Goal: Task Accomplishment & Management: Manage account settings

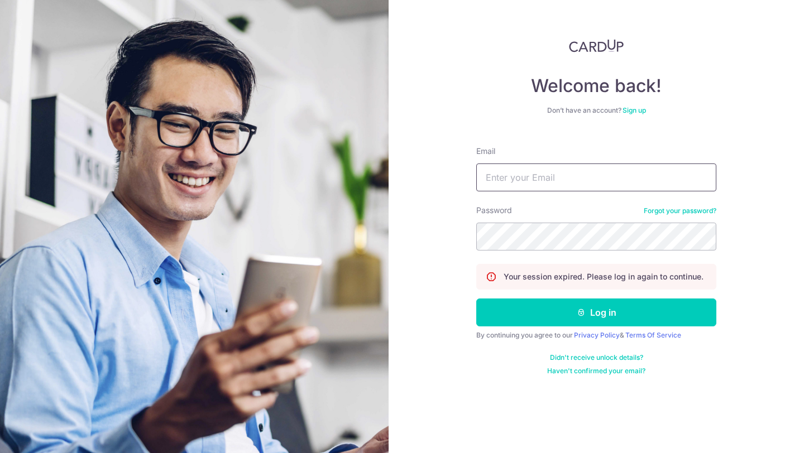
click at [504, 182] on input "Email" at bounding box center [596, 178] width 240 height 28
type input "jason@fitpound.sg"
click at [476, 299] on button "Log in" at bounding box center [596, 313] width 240 height 28
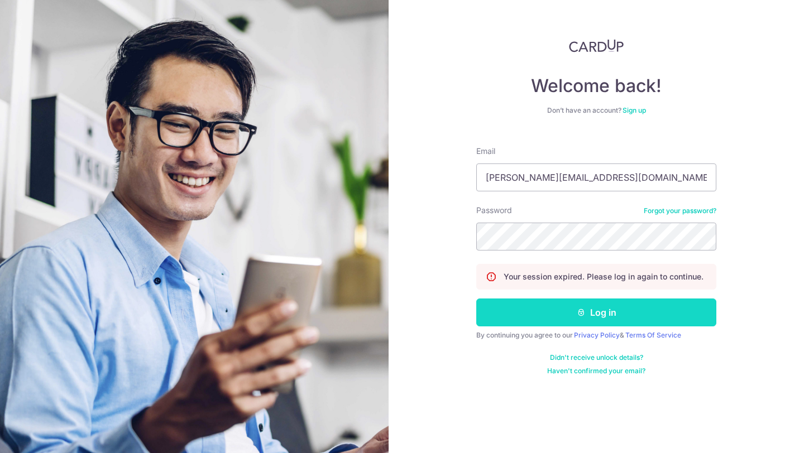
click at [597, 317] on button "Log in" at bounding box center [596, 313] width 240 height 28
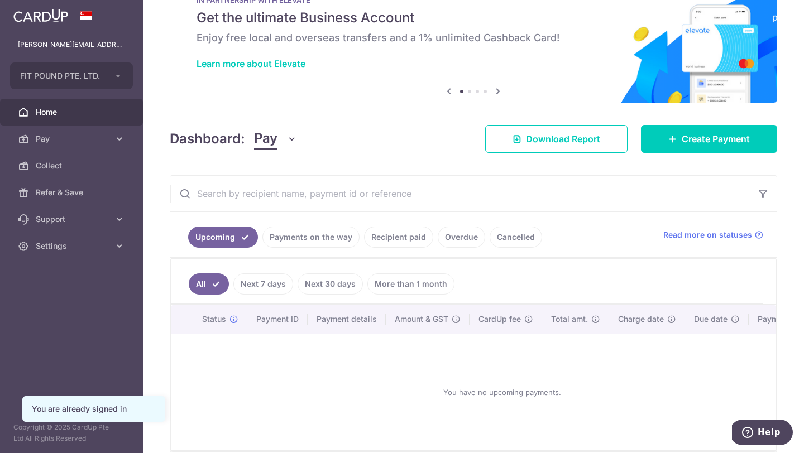
scroll to position [70, 0]
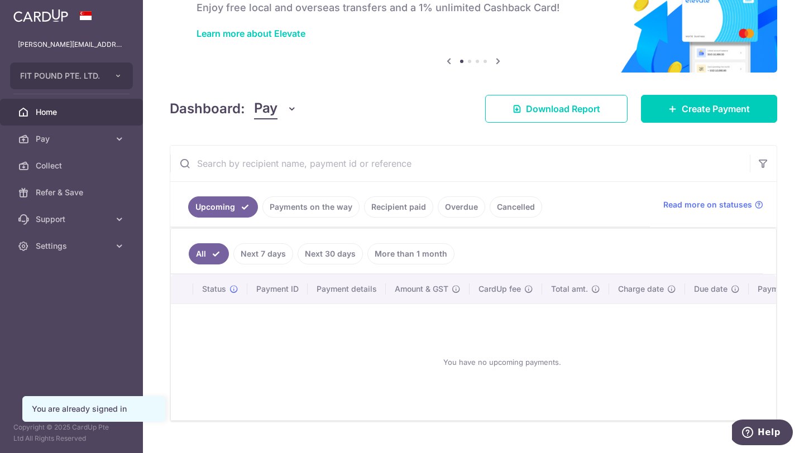
click at [310, 212] on link "Payments on the way" at bounding box center [310, 206] width 97 height 21
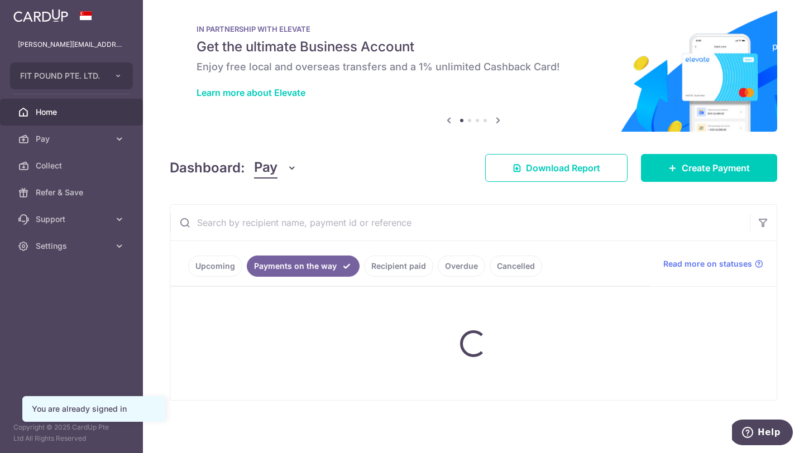
scroll to position [45, 0]
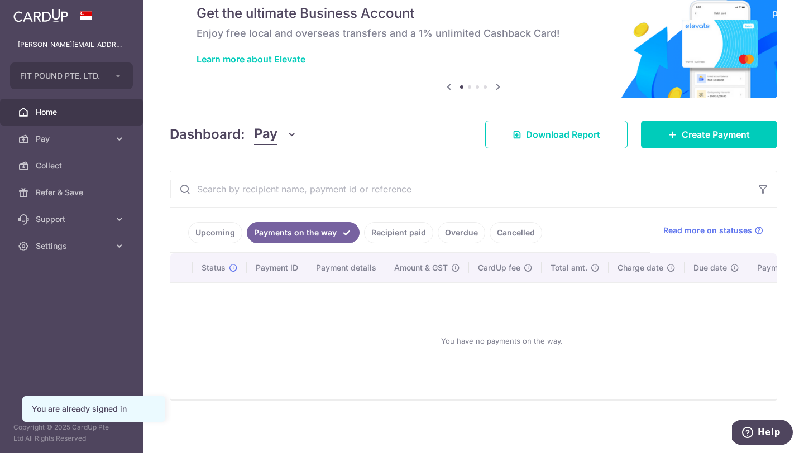
click at [396, 224] on link "Recipient paid" at bounding box center [398, 232] width 69 height 21
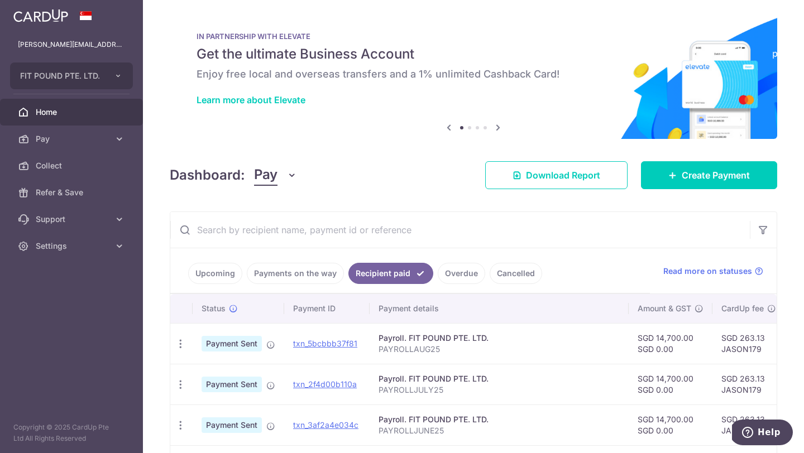
scroll to position [51, 0]
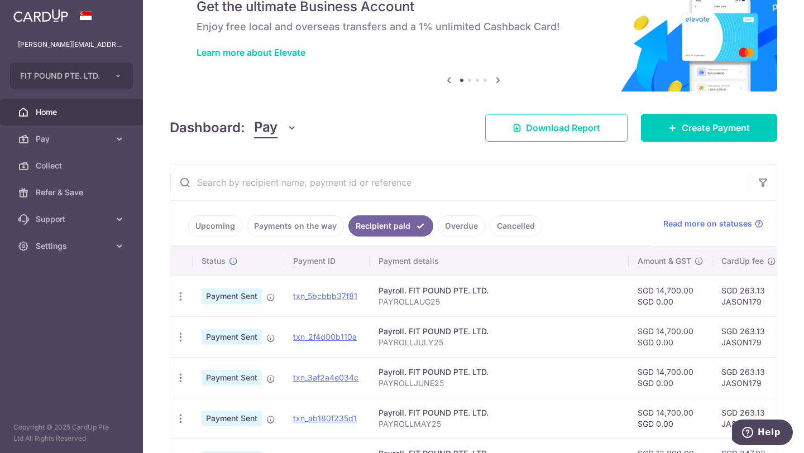
click at [507, 223] on link "Cancelled" at bounding box center [516, 225] width 52 height 21
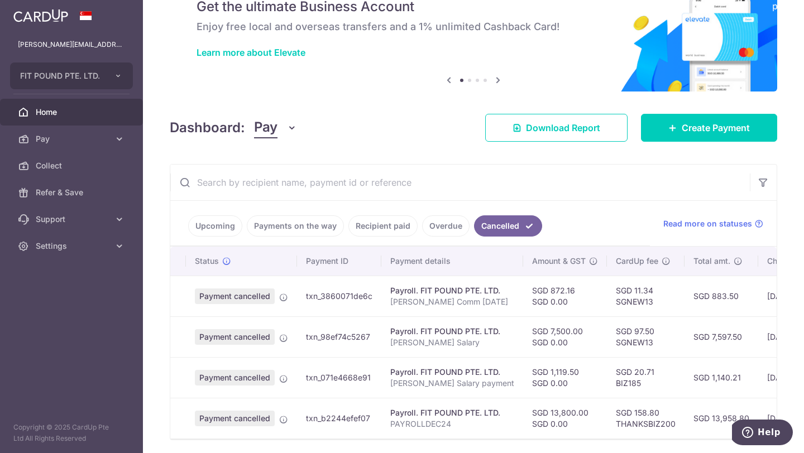
scroll to position [0, 0]
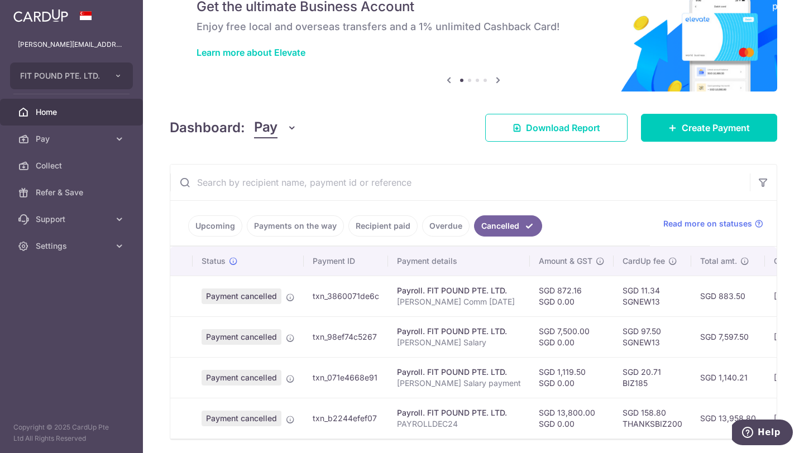
click at [439, 223] on link "Overdue" at bounding box center [445, 225] width 47 height 21
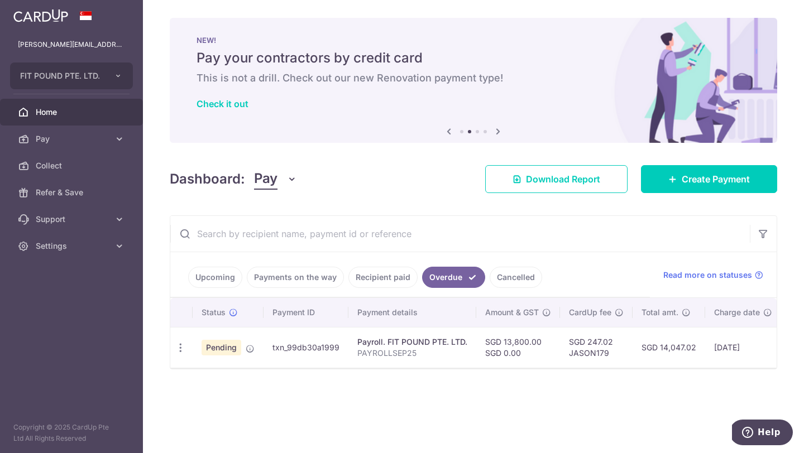
click at [382, 277] on link "Recipient paid" at bounding box center [382, 277] width 69 height 21
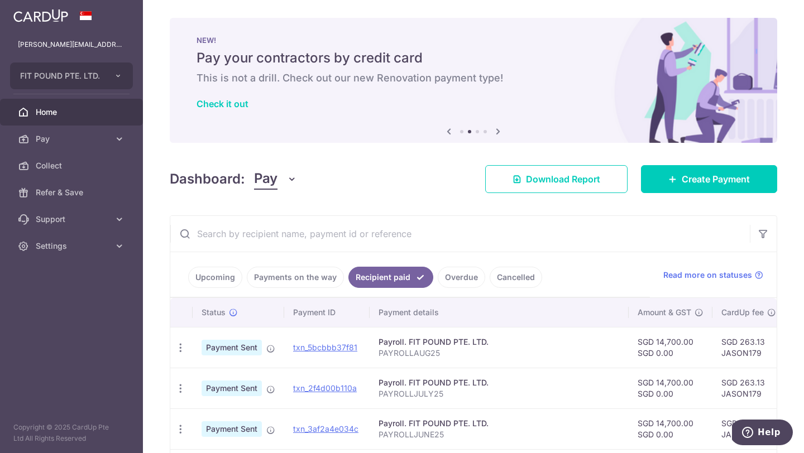
click at [454, 279] on link "Overdue" at bounding box center [461, 277] width 47 height 21
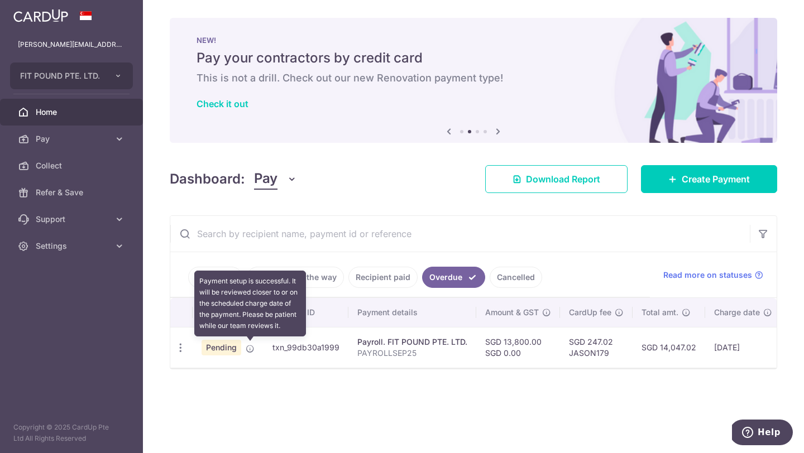
click at [250, 352] on icon at bounding box center [250, 348] width 9 height 9
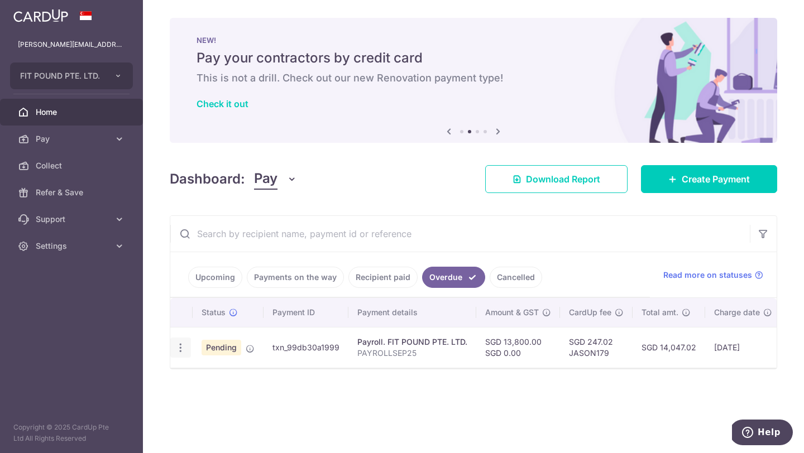
click at [188, 344] on div "Update payment Cancel payment Upload doc" at bounding box center [180, 348] width 21 height 21
click at [186, 346] on div "Update payment Cancel payment Upload doc" at bounding box center [180, 348] width 21 height 21
click at [199, 424] on div "× Pause Schedule Pause all future payments in this series Pause just this one p…" at bounding box center [473, 226] width 661 height 453
click at [193, 330] on td "Pending" at bounding box center [228, 347] width 71 height 41
click at [176, 350] on icon "button" at bounding box center [181, 348] width 12 height 12
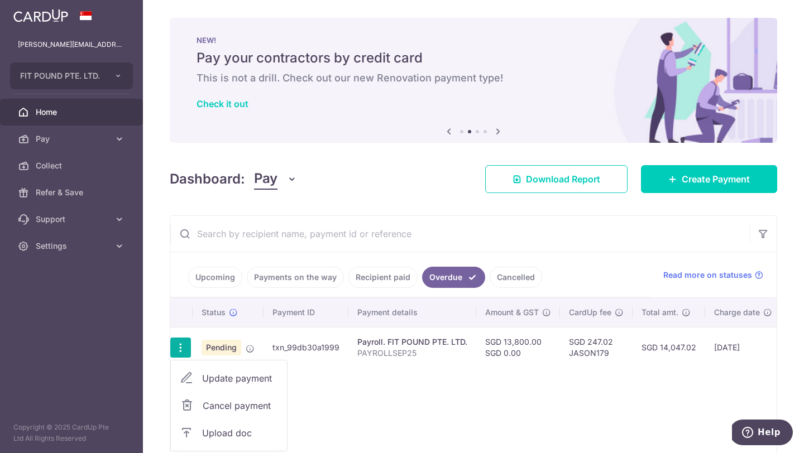
click at [332, 381] on div "Status Payment ID Payment details Amount & GST CardUp fee Total amt. Charge dat…" at bounding box center [473, 381] width 606 height 167
click at [255, 350] on td "Pending" at bounding box center [228, 347] width 71 height 41
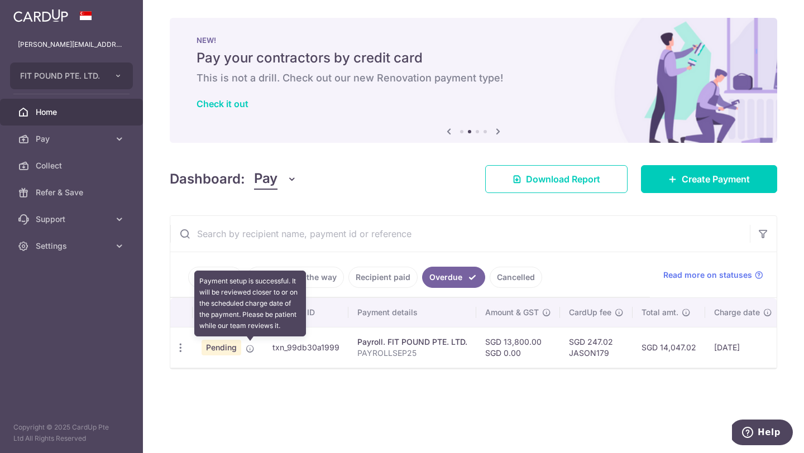
click at [248, 350] on icon at bounding box center [250, 348] width 9 height 9
click at [252, 351] on icon at bounding box center [250, 348] width 9 height 9
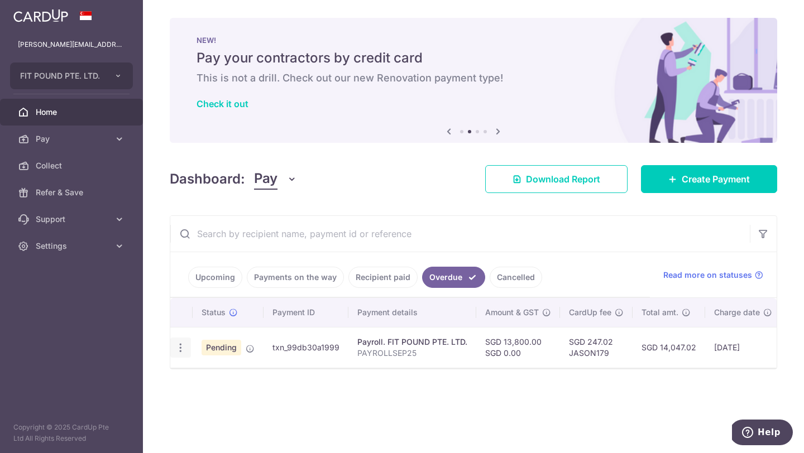
click at [181, 352] on icon "button" at bounding box center [181, 348] width 12 height 12
click at [219, 384] on span "Update payment" at bounding box center [240, 378] width 76 height 13
radio input "true"
type input "13,800.00"
type input "06/10/2025"
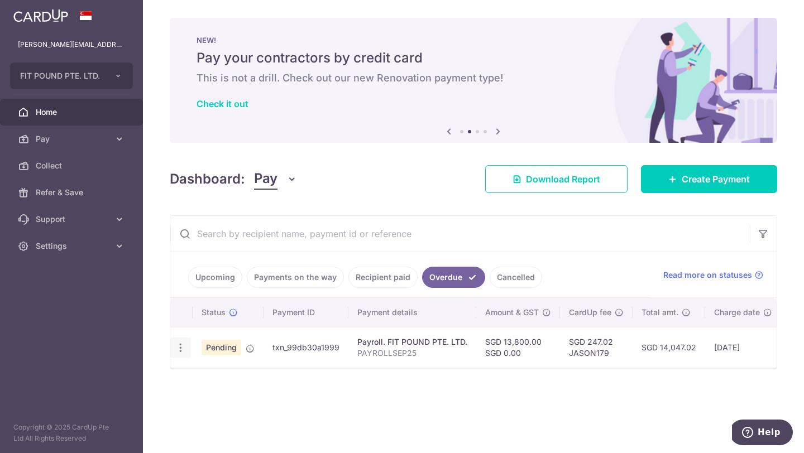
type input "PAYROLLSEP25"
type input "JASON179"
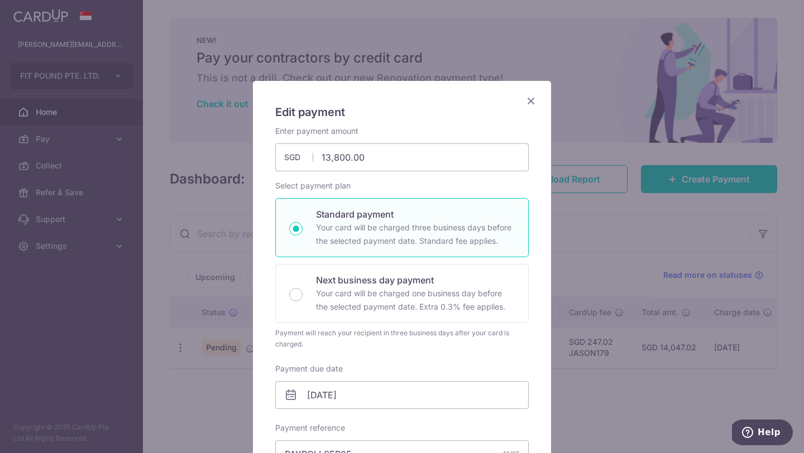
scroll to position [535, 0]
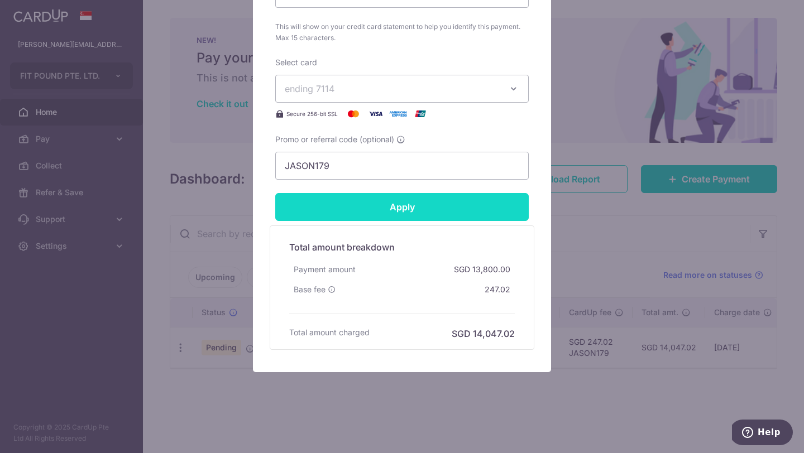
click at [335, 205] on input "Apply" at bounding box center [401, 207] width 253 height 28
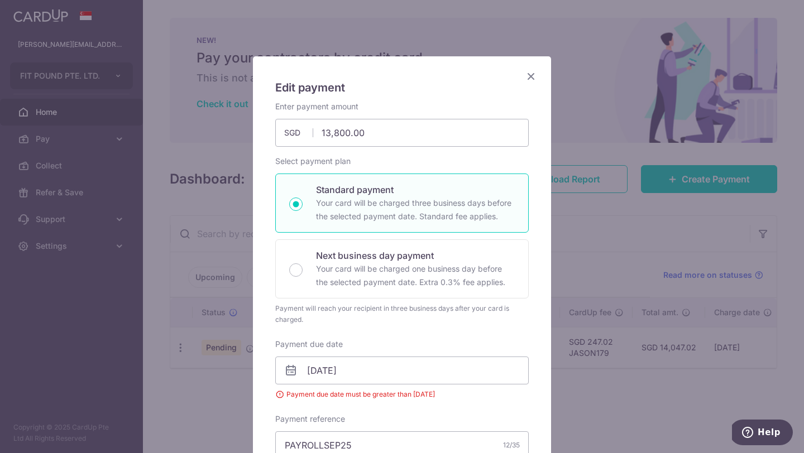
scroll to position [0, 0]
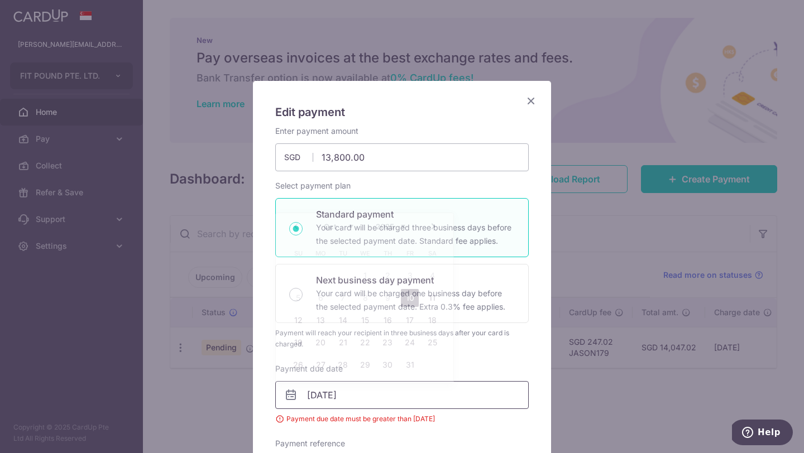
click at [361, 401] on input "06/10/2025" at bounding box center [401, 395] width 253 height 28
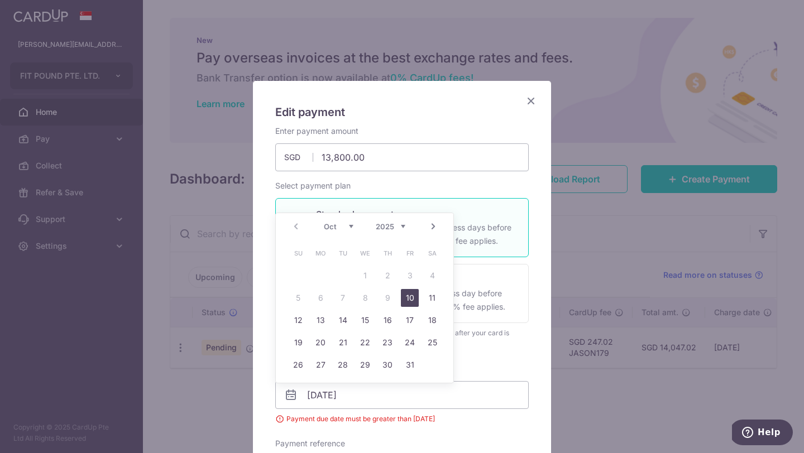
click at [410, 300] on link "10" at bounding box center [410, 298] width 18 height 18
type input "10/10/2025"
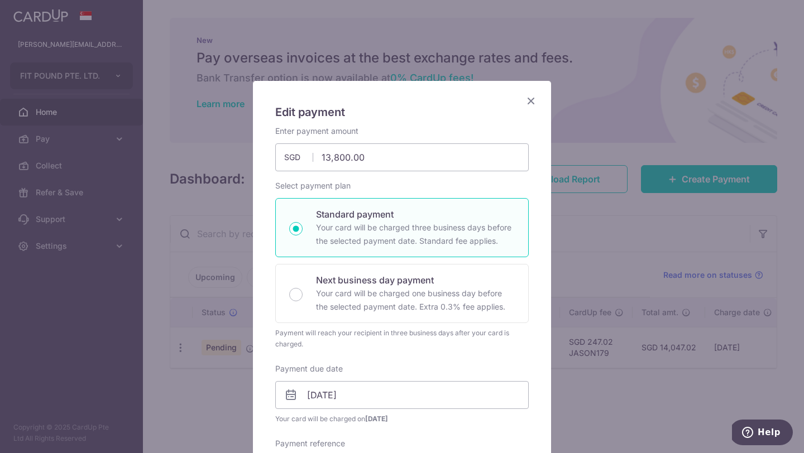
scroll to position [551, 0]
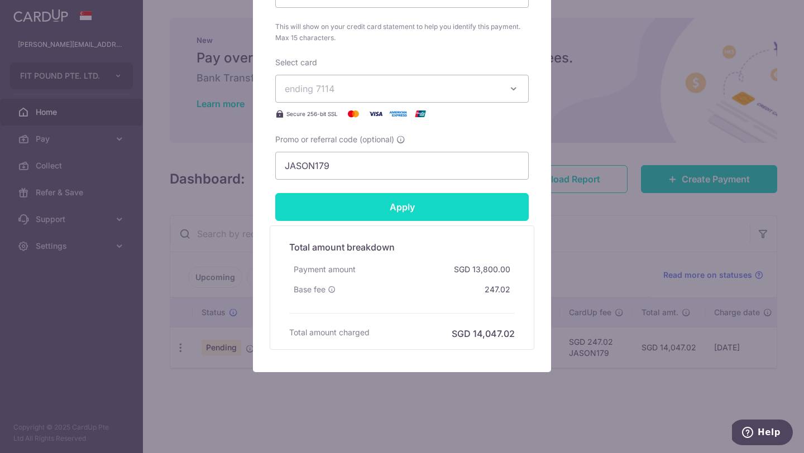
click at [412, 213] on input "Apply" at bounding box center [401, 207] width 253 height 28
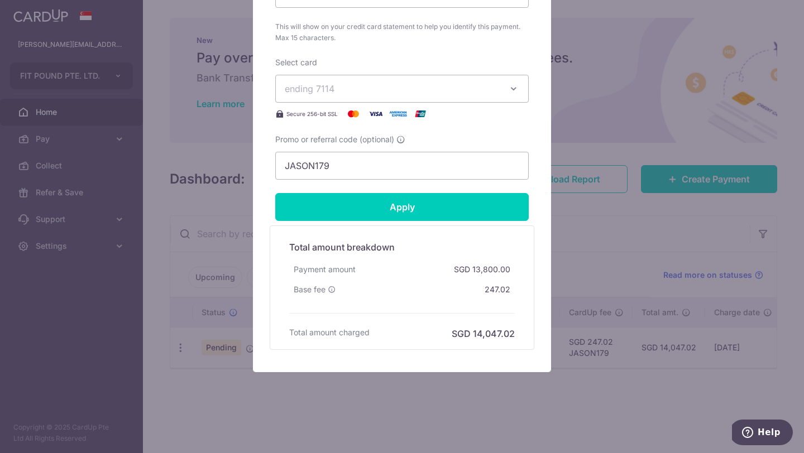
type input "Successfully Applied"
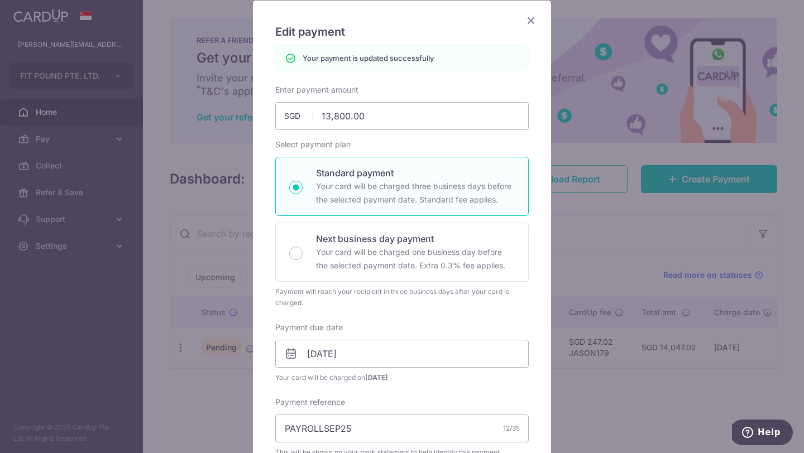
scroll to position [0, 0]
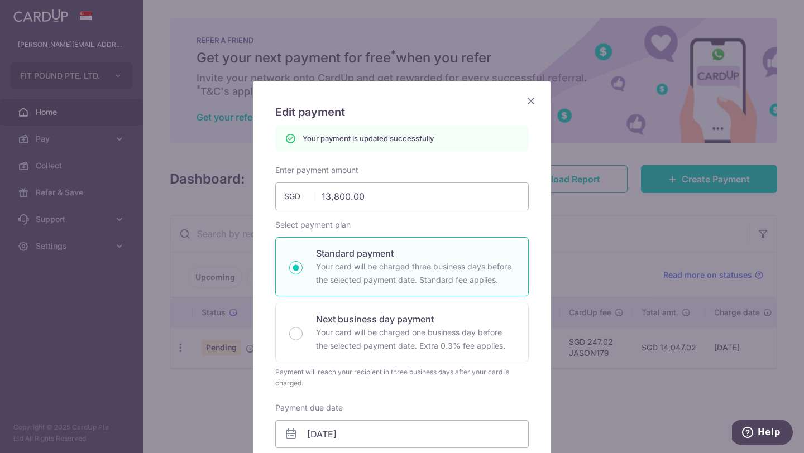
click at [530, 102] on icon "Close" at bounding box center [530, 101] width 13 height 14
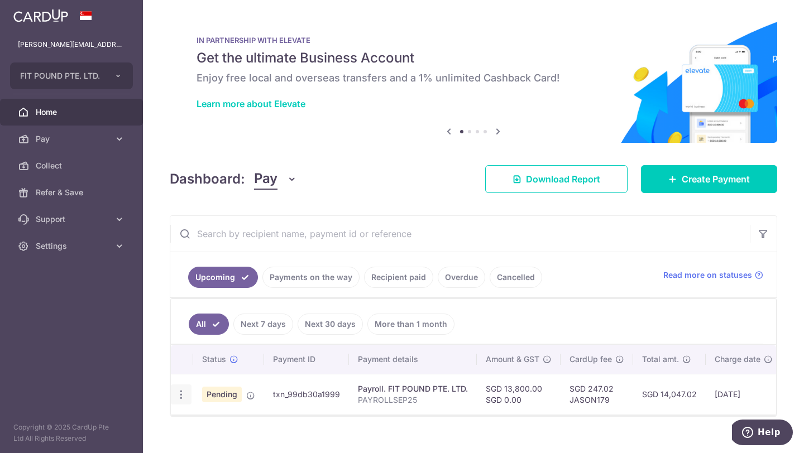
click at [179, 400] on icon "button" at bounding box center [181, 395] width 12 height 12
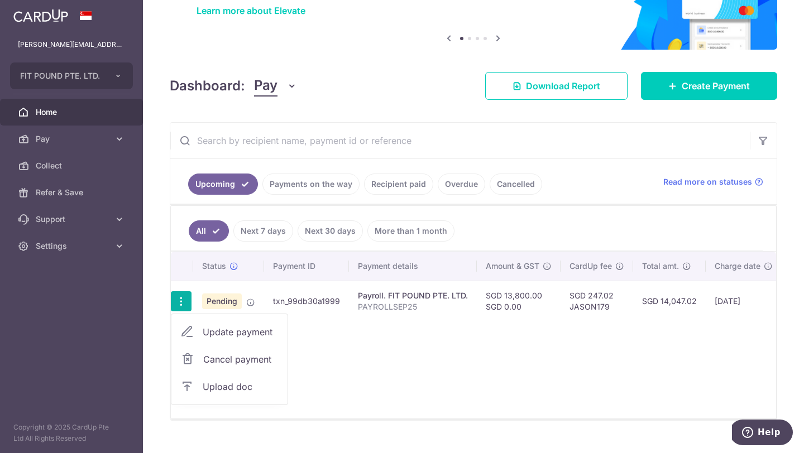
scroll to position [95, 0]
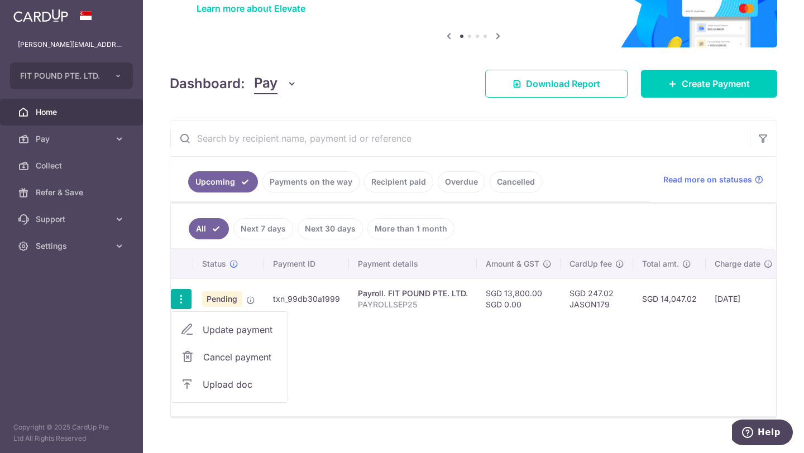
click at [315, 377] on div "Status Payment ID Payment details Amount & GST CardUp fee Total amt. Charge dat…" at bounding box center [473, 333] width 605 height 167
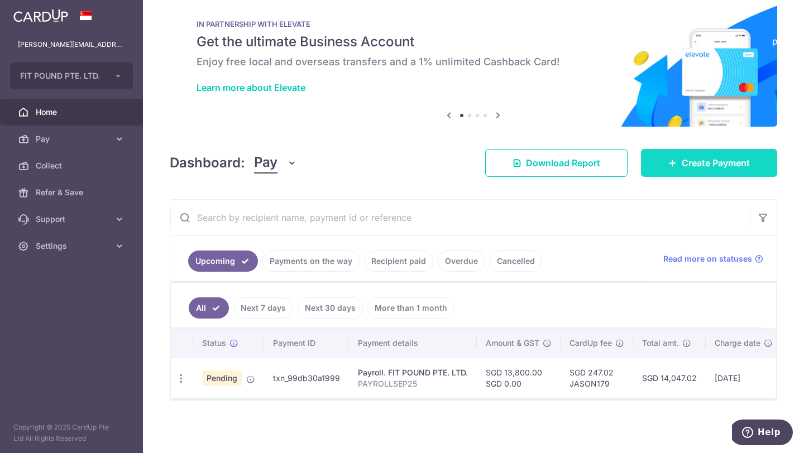
click at [694, 160] on span "Create Payment" at bounding box center [716, 162] width 68 height 13
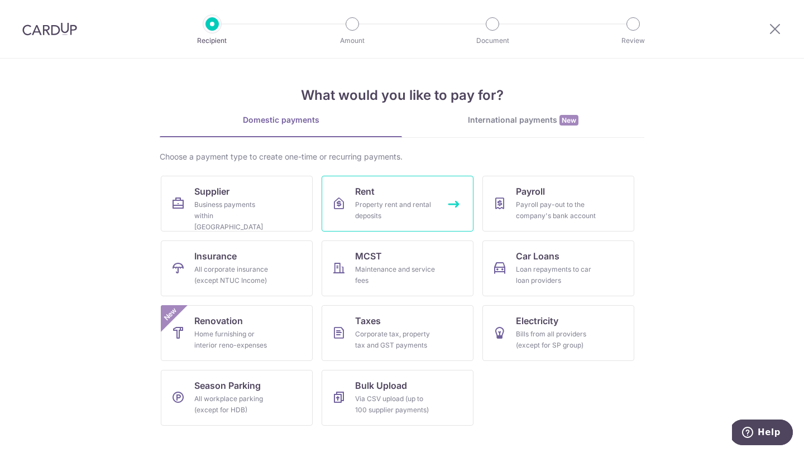
click at [402, 199] on div "Property rent and rental deposits" at bounding box center [395, 210] width 80 height 22
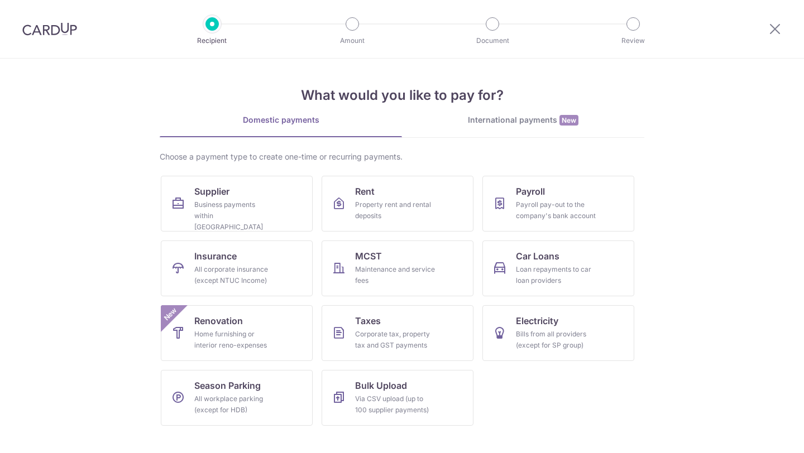
click at [564, 201] on div "Payroll pay-out to the company's bank account" at bounding box center [556, 210] width 80 height 22
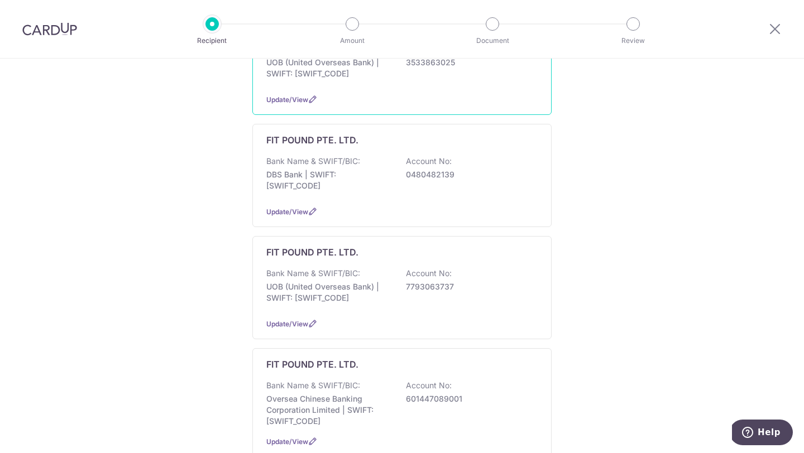
scroll to position [295, 0]
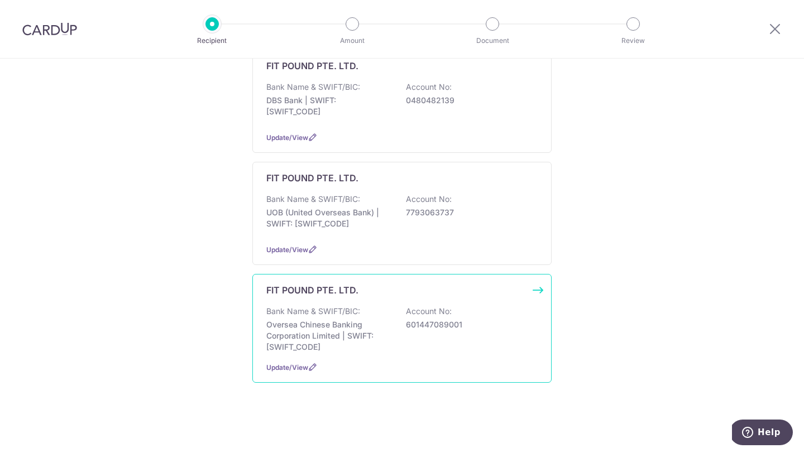
click at [334, 325] on p "Oversea Chinese Banking Corporation Limited | SWIFT: OCBCSGSGXXX" at bounding box center [328, 335] width 125 height 33
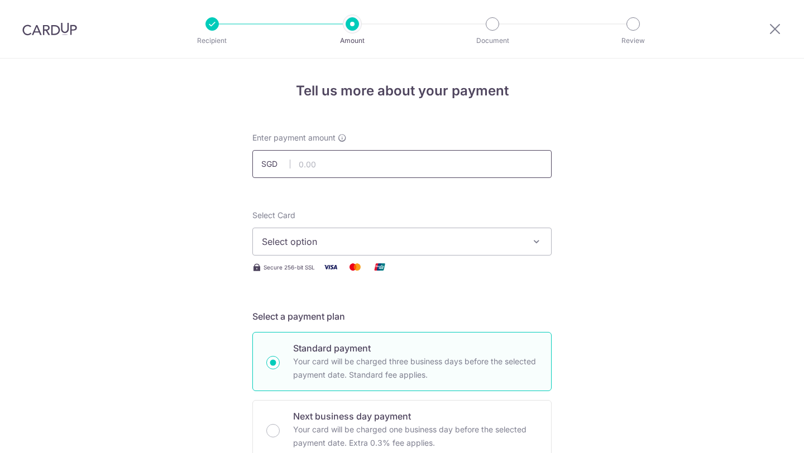
click at [306, 167] on input "text" at bounding box center [401, 164] width 299 height 28
type input "13,800.00"
click at [302, 246] on span "Select option" at bounding box center [392, 241] width 260 height 13
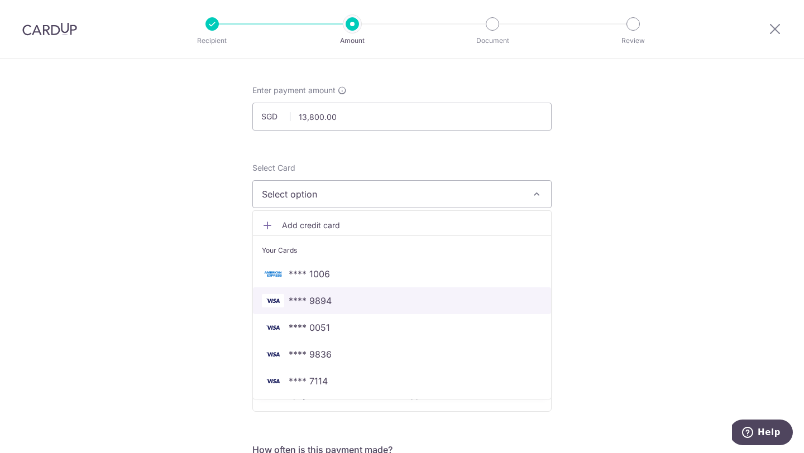
scroll to position [50, 0]
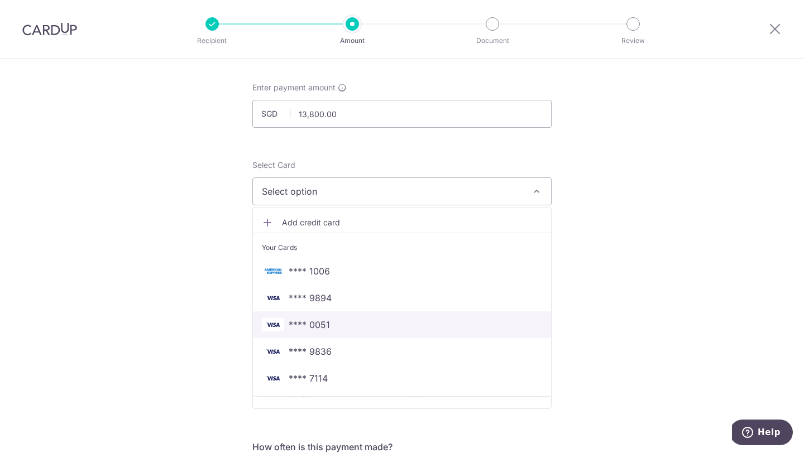
click at [320, 326] on span "**** 0051" at bounding box center [309, 324] width 41 height 13
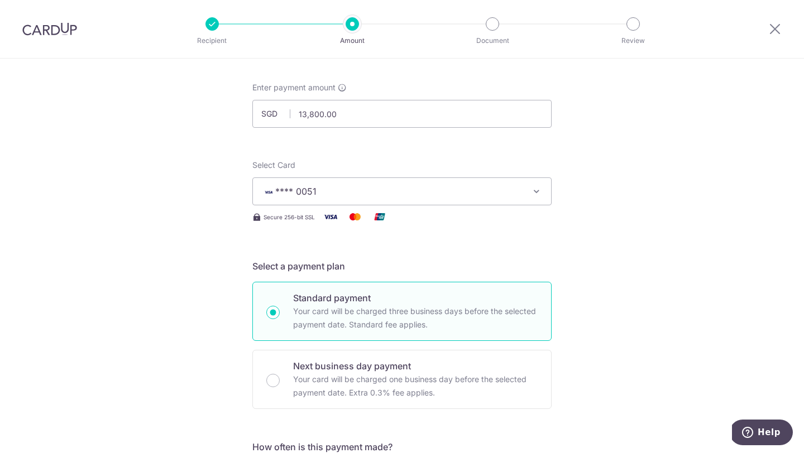
click at [329, 189] on span "**** 0051" at bounding box center [392, 191] width 260 height 13
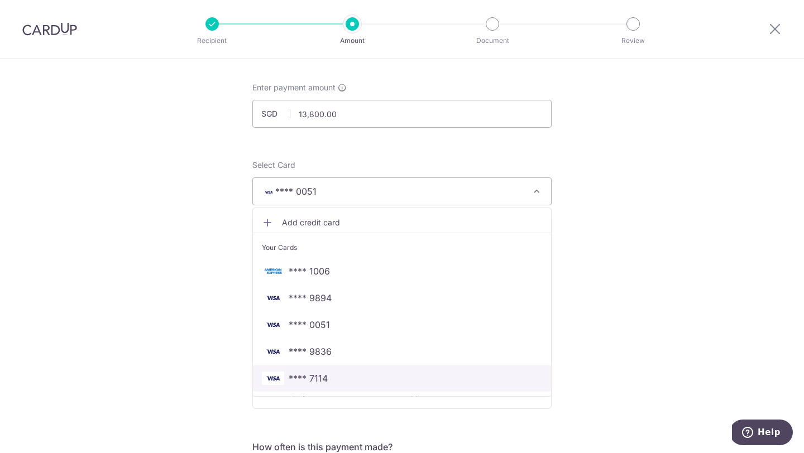
click at [321, 382] on span "**** 7114" at bounding box center [308, 378] width 39 height 13
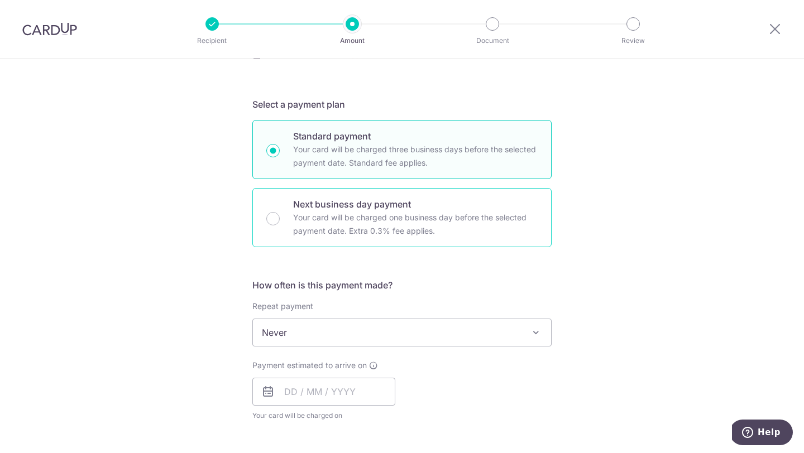
scroll to position [230, 0]
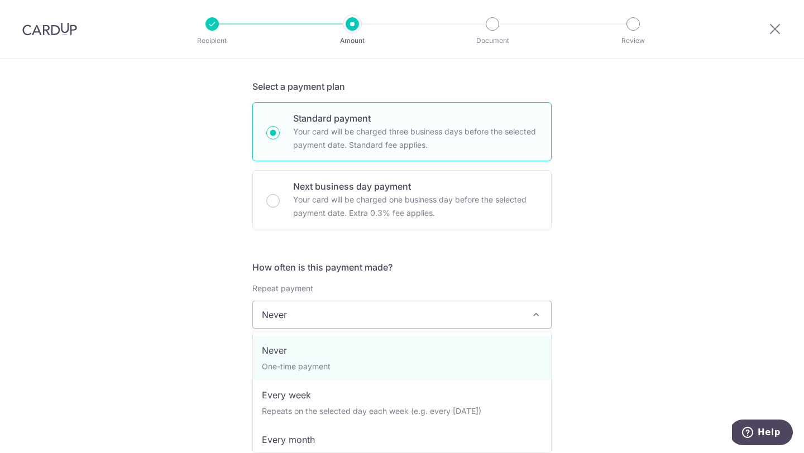
click at [323, 307] on span "Never" at bounding box center [402, 314] width 298 height 27
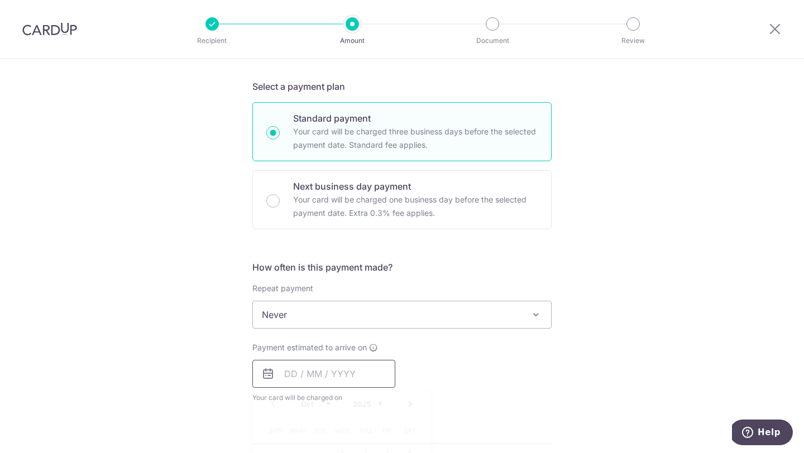
click at [317, 375] on input "text" at bounding box center [323, 374] width 143 height 28
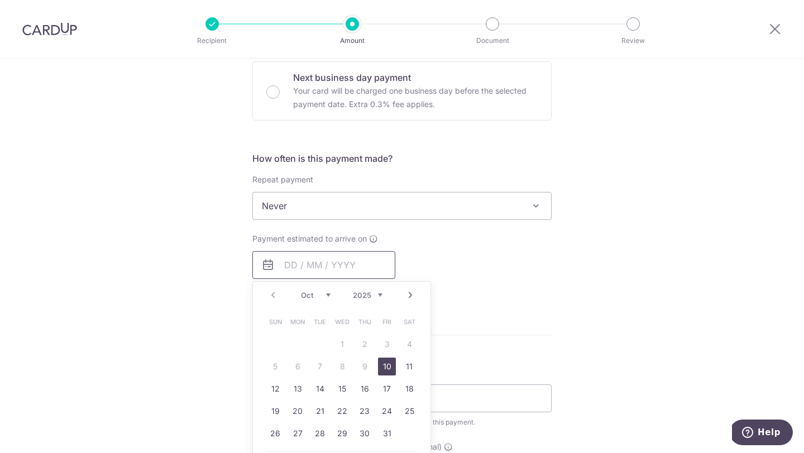
scroll to position [343, 0]
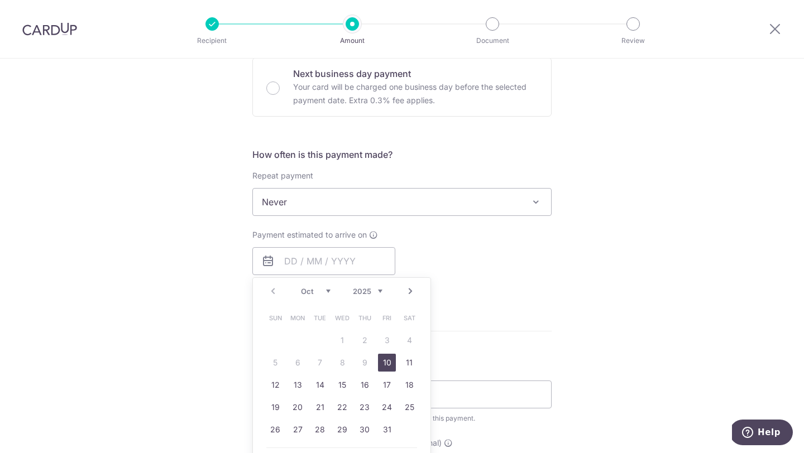
click at [386, 363] on link "10" at bounding box center [387, 363] width 18 height 18
type input "10/10/2025"
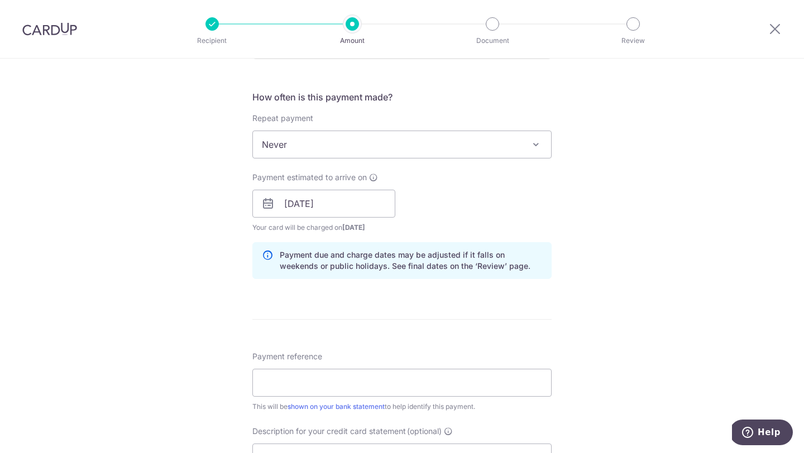
scroll to position [409, 0]
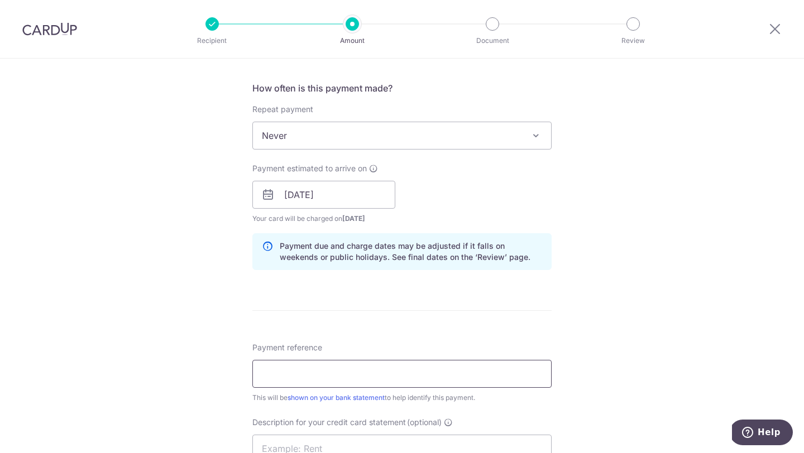
click at [321, 374] on input "Payment reference" at bounding box center [401, 374] width 299 height 28
type input "PAYROLLSEP25"
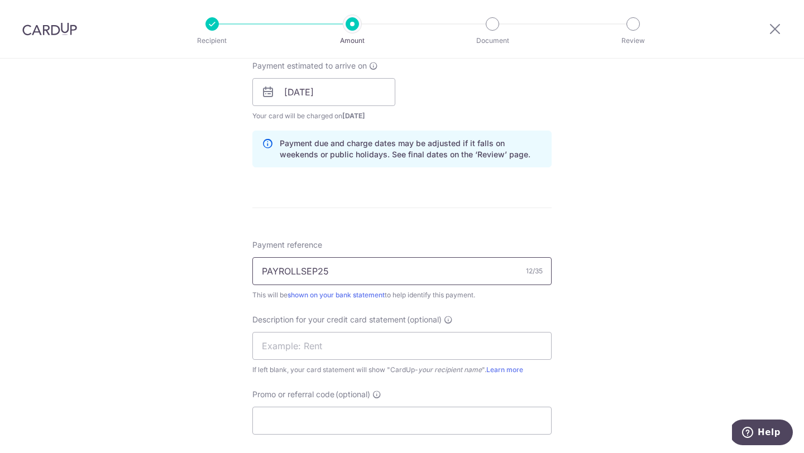
scroll to position [516, 0]
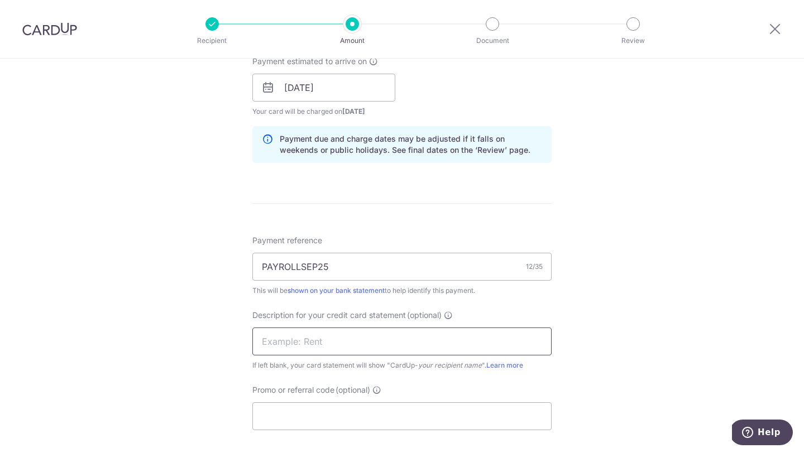
click at [320, 351] on input "text" at bounding box center [401, 342] width 299 height 28
click at [279, 346] on input "text" at bounding box center [401, 342] width 299 height 28
type input "PAYROLLSEP25"
click at [323, 414] on input "Promo or referral code (optional)" at bounding box center [401, 416] width 299 height 28
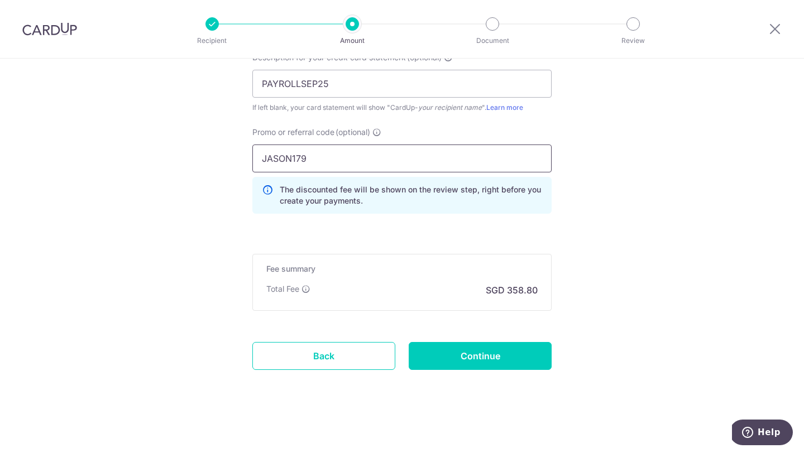
scroll to position [775, 0]
type input "JASON179"
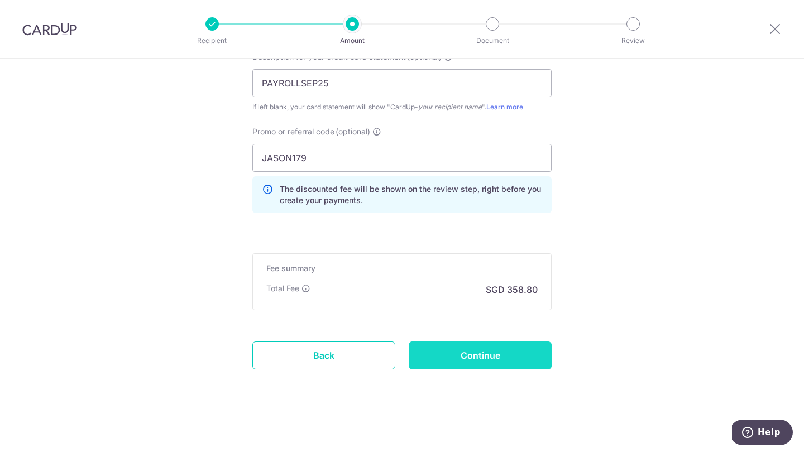
click at [456, 356] on input "Continue" at bounding box center [480, 356] width 143 height 28
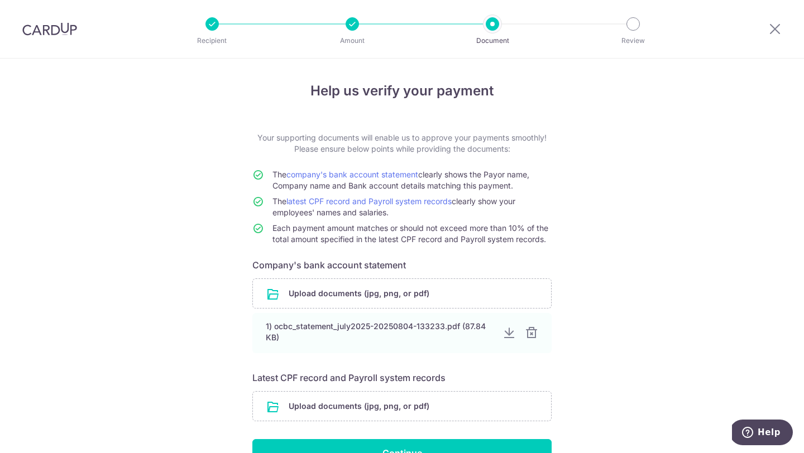
scroll to position [49, 0]
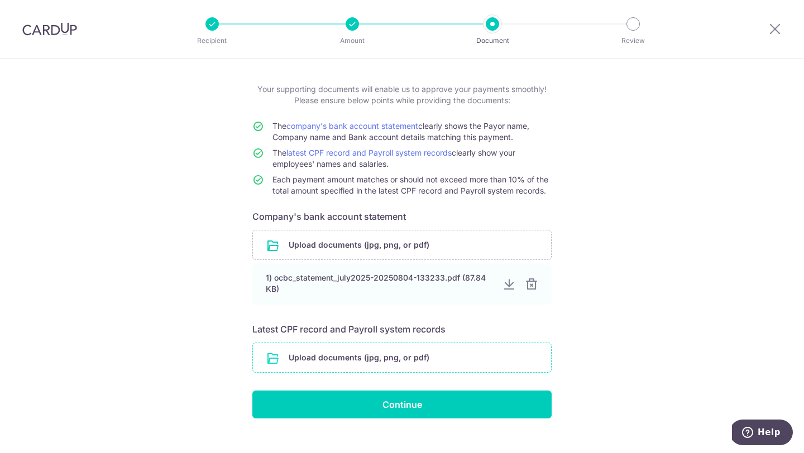
click at [368, 356] on input "file" at bounding box center [402, 357] width 298 height 29
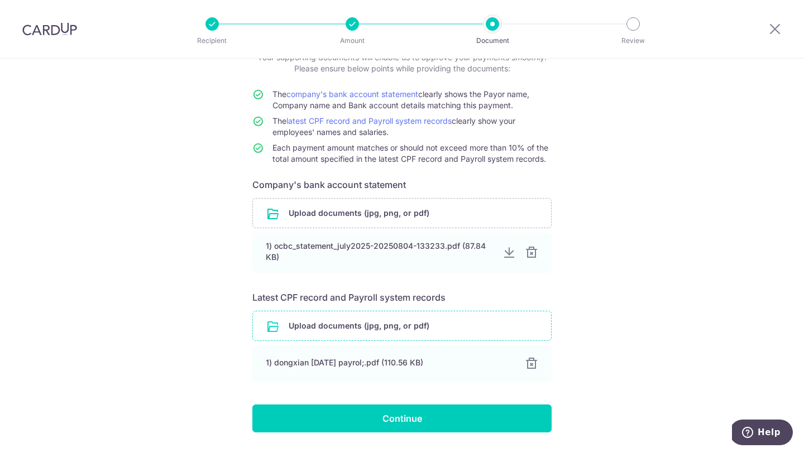
scroll to position [82, 0]
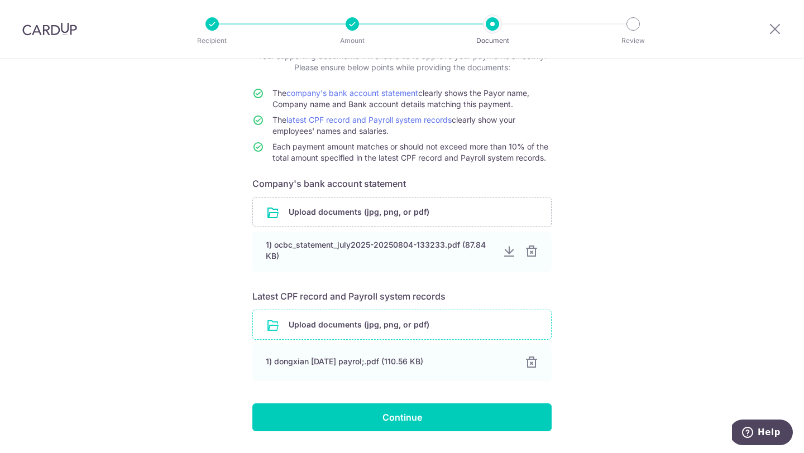
click at [375, 334] on input "file" at bounding box center [402, 324] width 298 height 29
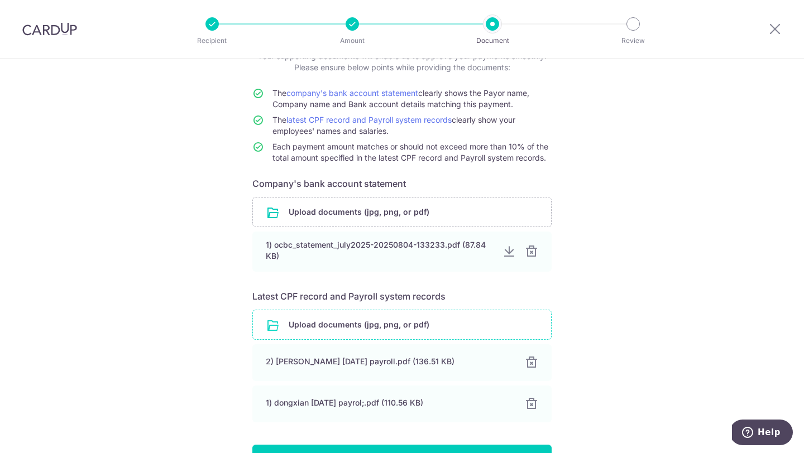
scroll to position [154, 0]
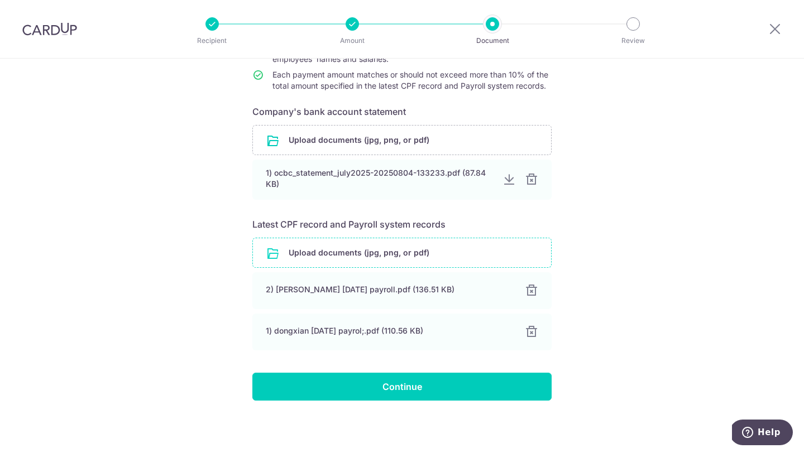
click at [387, 250] on input "file" at bounding box center [402, 252] width 298 height 29
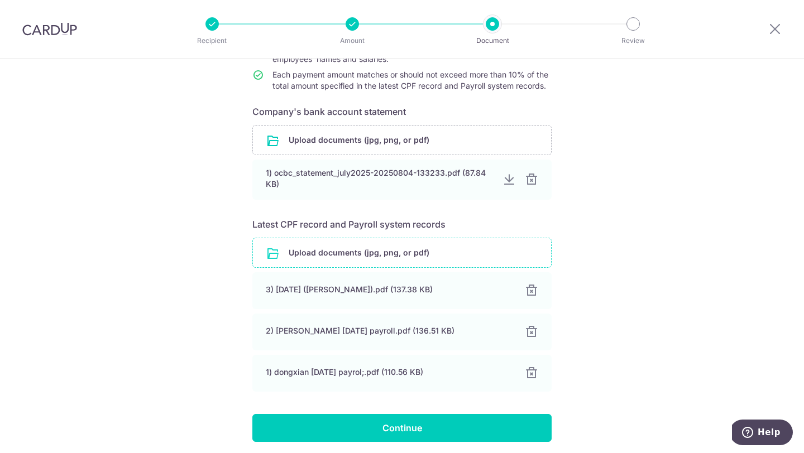
click at [406, 257] on input "file" at bounding box center [402, 252] width 298 height 29
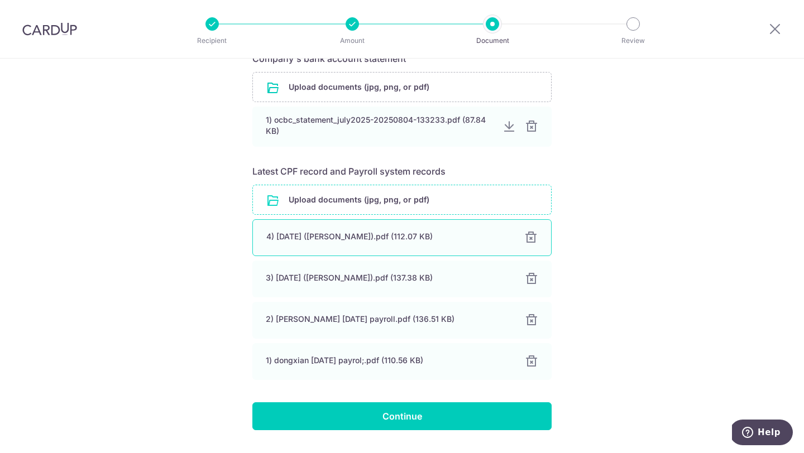
scroll to position [226, 0]
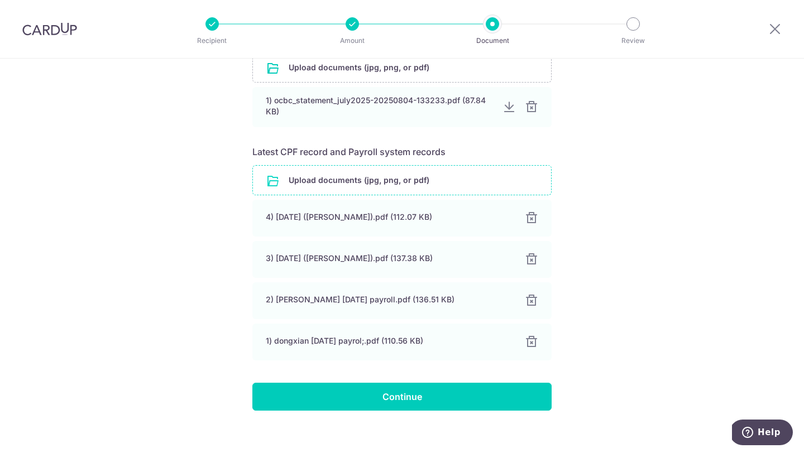
click at [411, 182] on input "file" at bounding box center [402, 180] width 298 height 29
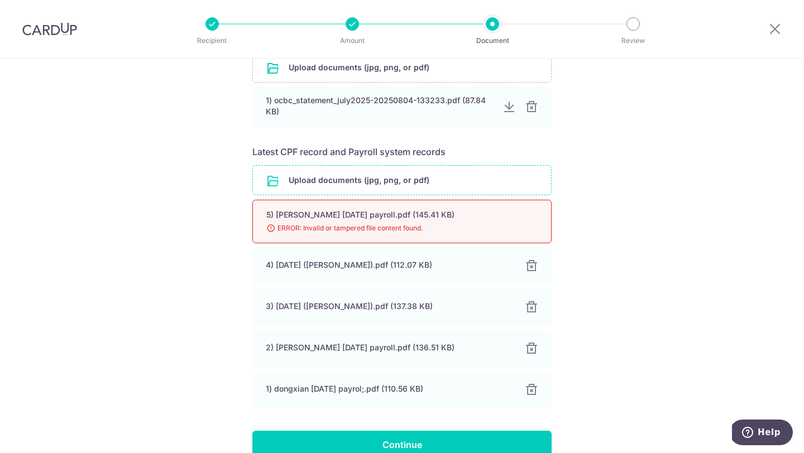
click at [367, 178] on input "file" at bounding box center [402, 180] width 298 height 29
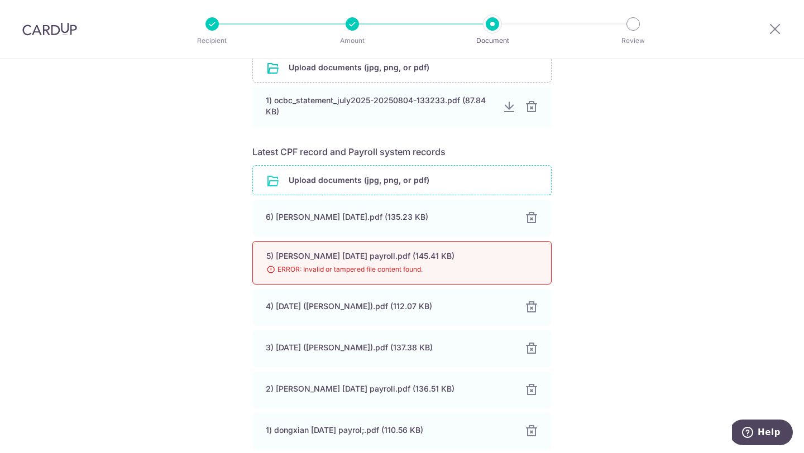
click at [348, 183] on input "file" at bounding box center [402, 180] width 298 height 29
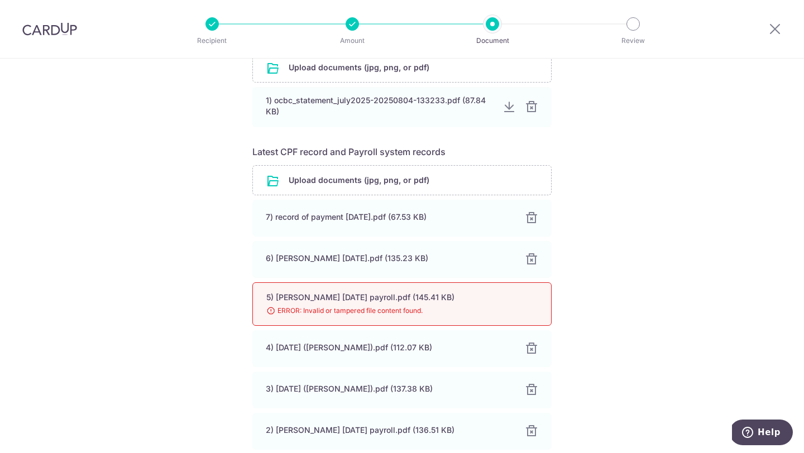
scroll to position [367, 0]
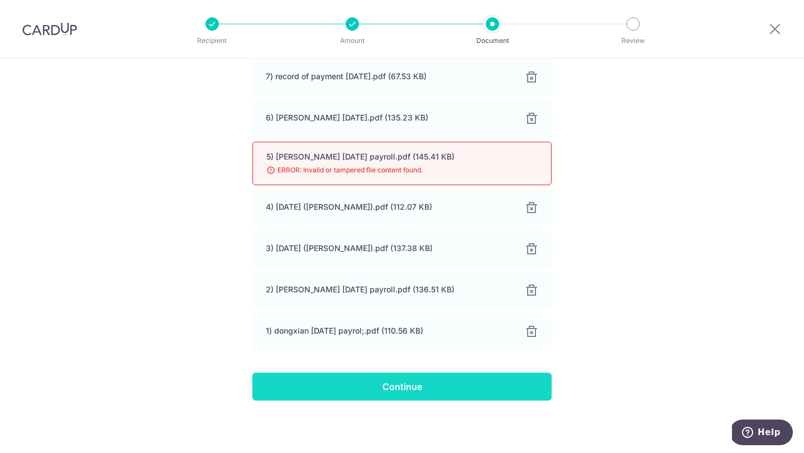
click at [439, 391] on input "Continue" at bounding box center [401, 387] width 299 height 28
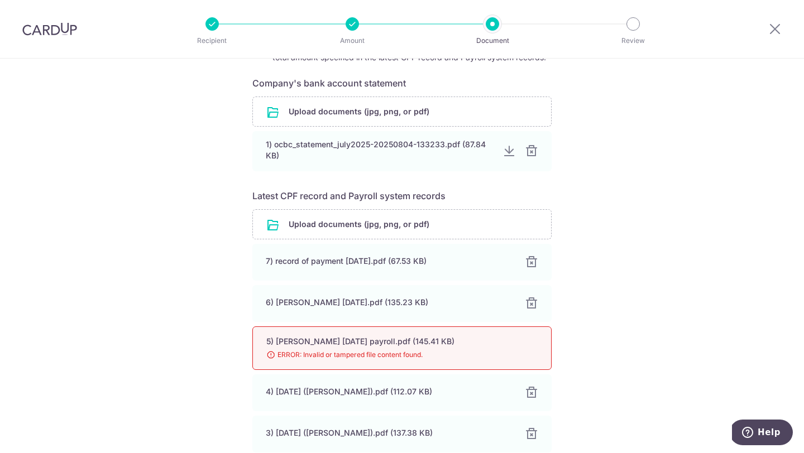
scroll to position [178, 0]
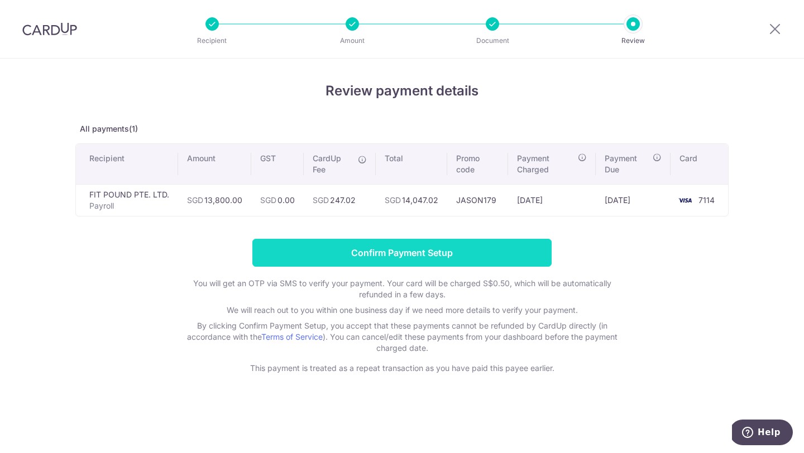
click at [392, 252] on input "Confirm Payment Setup" at bounding box center [401, 253] width 299 height 28
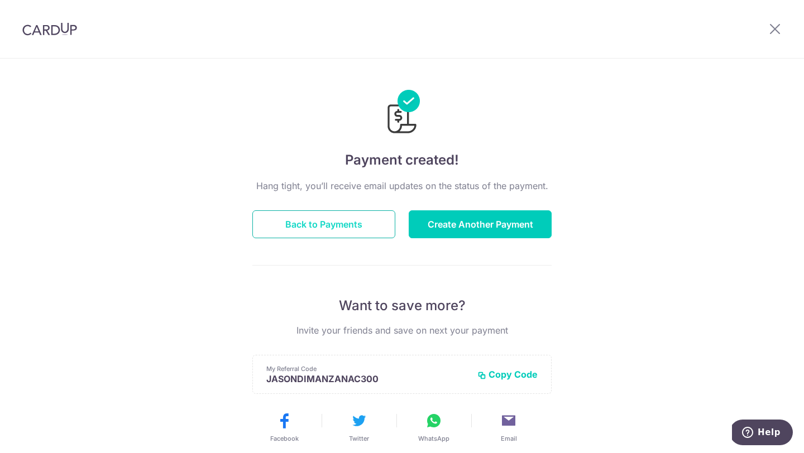
click at [359, 229] on button "Back to Payments" at bounding box center [323, 224] width 143 height 28
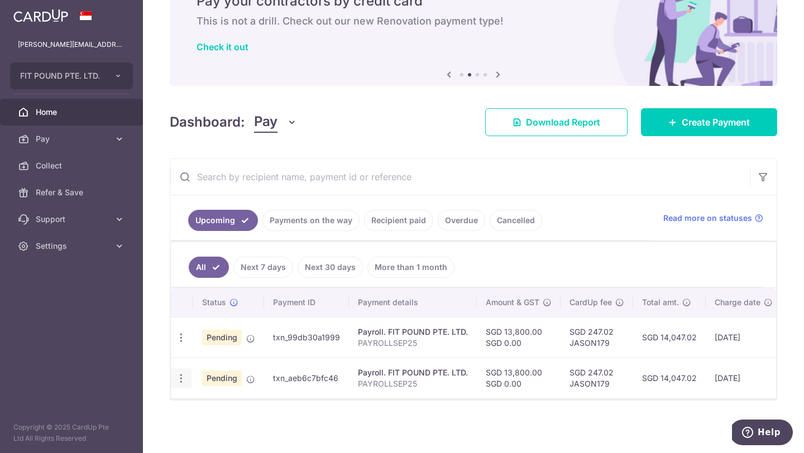
click at [184, 376] on icon "button" at bounding box center [181, 379] width 12 height 12
click at [343, 429] on div "Status Payment ID Payment details Amount & GST CardUp fee Total amt. Charge dat…" at bounding box center [473, 378] width 605 height 181
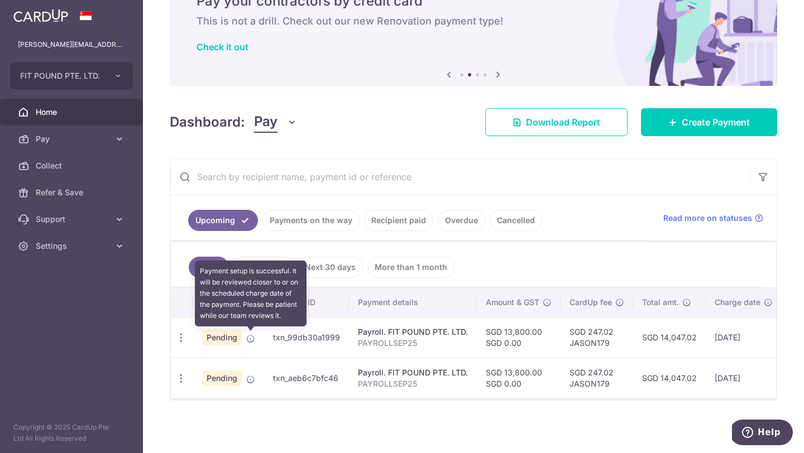
click at [251, 338] on icon at bounding box center [250, 338] width 9 height 9
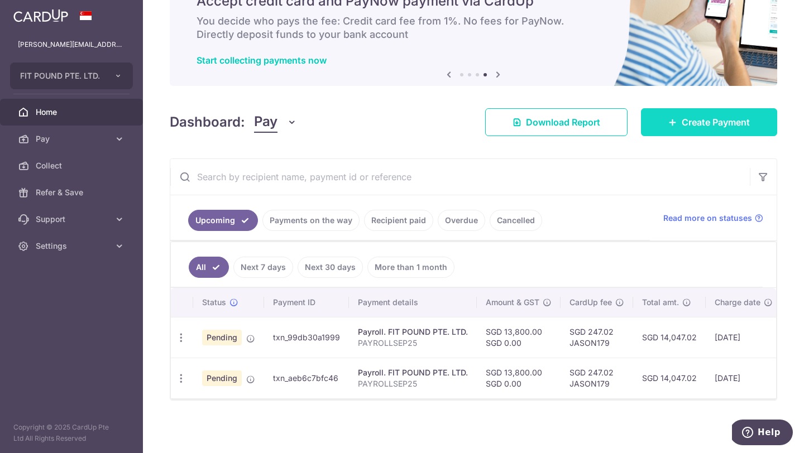
click at [690, 122] on span "Create Payment" at bounding box center [716, 122] width 68 height 13
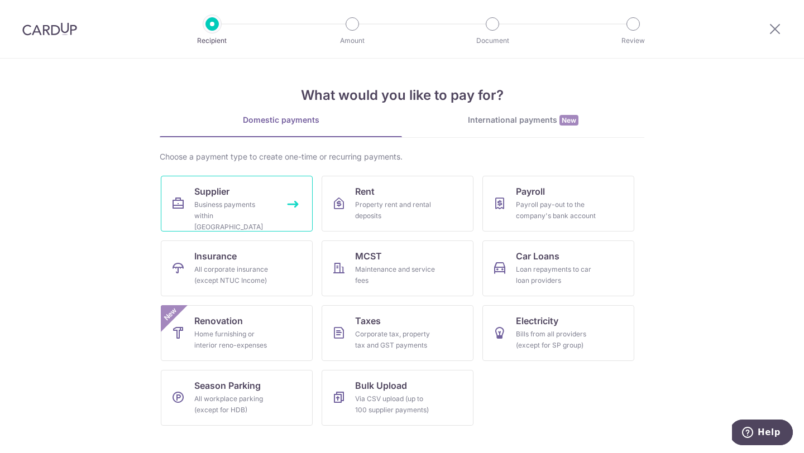
click at [286, 204] on link "Supplier Business payments within Singapore" at bounding box center [237, 204] width 152 height 56
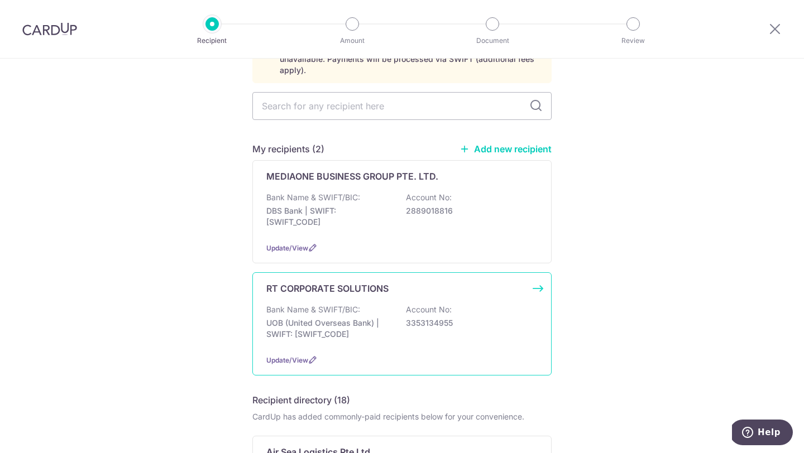
scroll to position [88, 0]
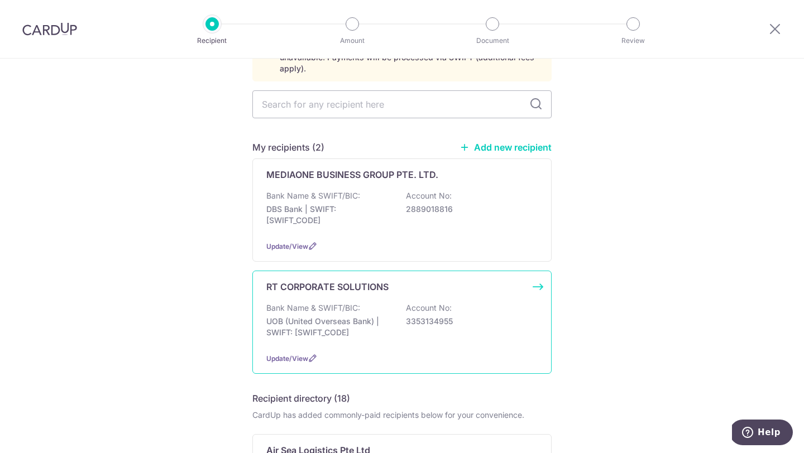
click at [542, 274] on div "RT CORPORATE SOLUTIONS Bank Name & SWIFT/BIC: UOB (United Overseas Bank) | SWIF…" at bounding box center [401, 322] width 299 height 103
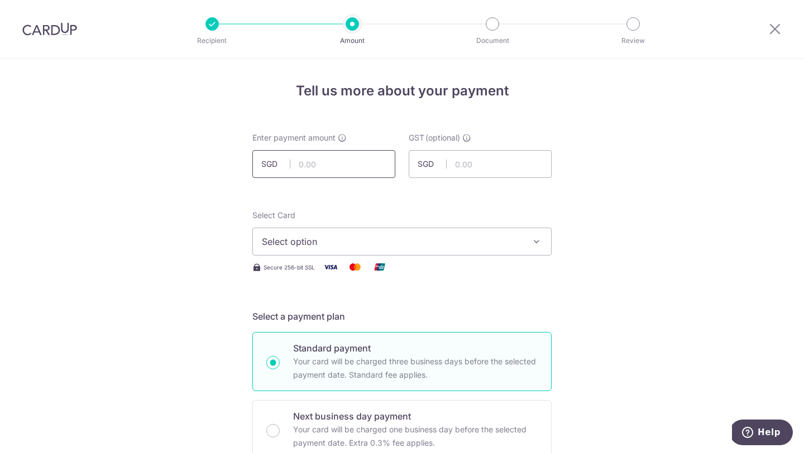
click at [302, 162] on input "text" at bounding box center [323, 164] width 143 height 28
click at [776, 25] on icon at bounding box center [774, 29] width 13 height 14
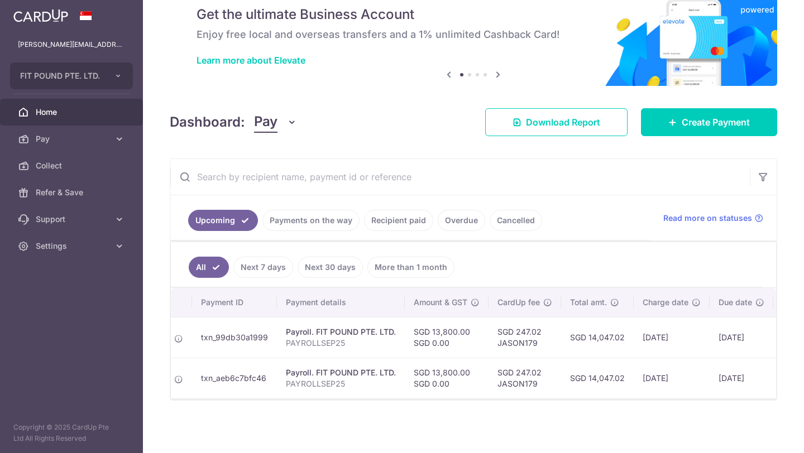
scroll to position [0, 148]
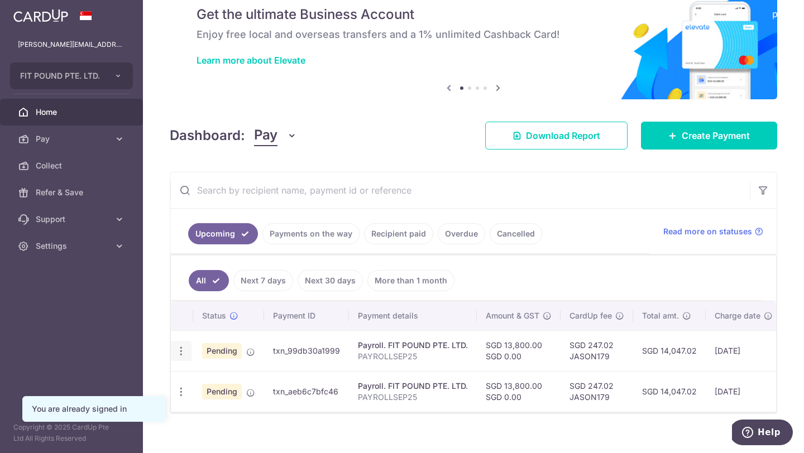
click at [185, 346] on icon "button" at bounding box center [181, 352] width 12 height 12
click at [218, 410] on span "Cancel payment" at bounding box center [240, 408] width 75 height 13
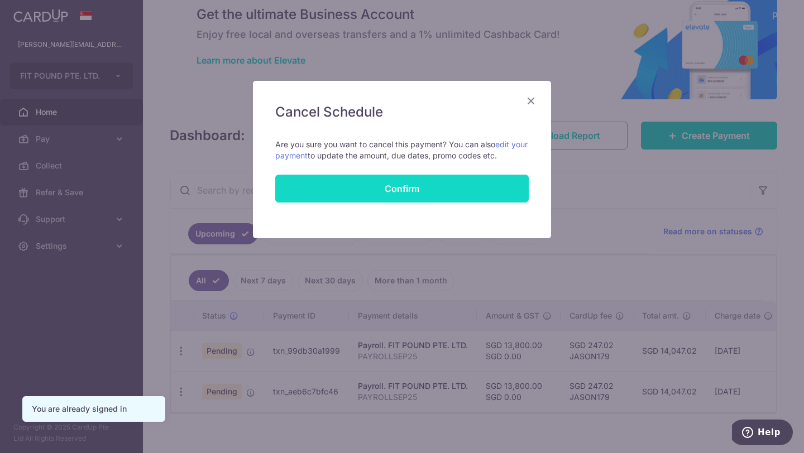
click at [374, 190] on button "Confirm" at bounding box center [401, 189] width 253 height 28
